Goal: Find specific page/section: Find specific page/section

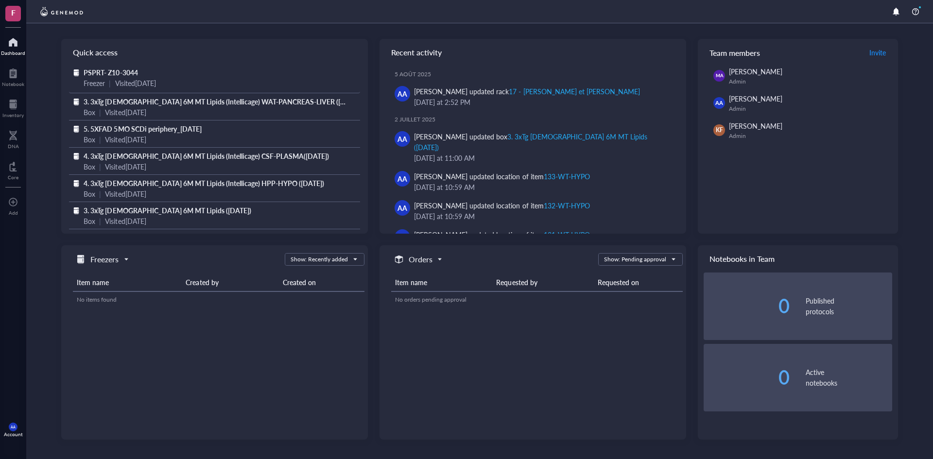
click at [121, 69] on span "PSPRT- Z10-3044" at bounding box center [111, 73] width 54 height 10
click at [201, 125] on span "5. 5XFAD 5MO SCDi periphery_[DATE]" at bounding box center [144, 129] width 118 height 10
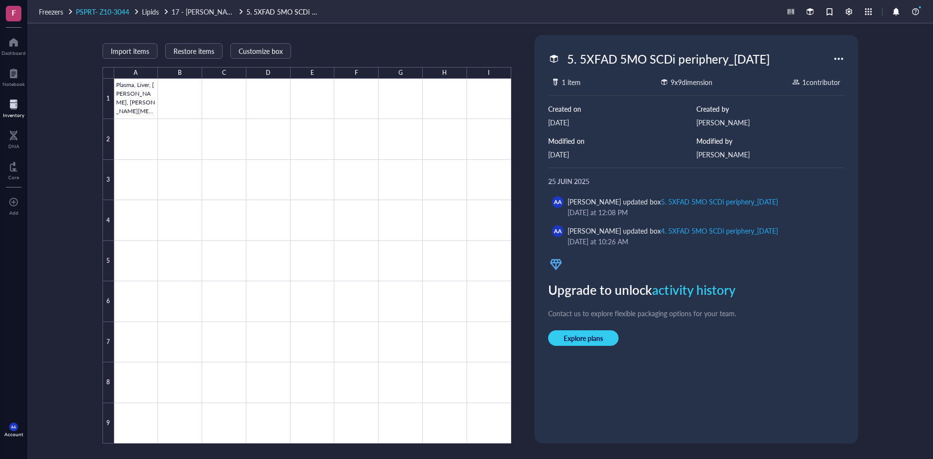
click at [106, 12] on span "PSPRT- Z10-3044" at bounding box center [102, 12] width 53 height 10
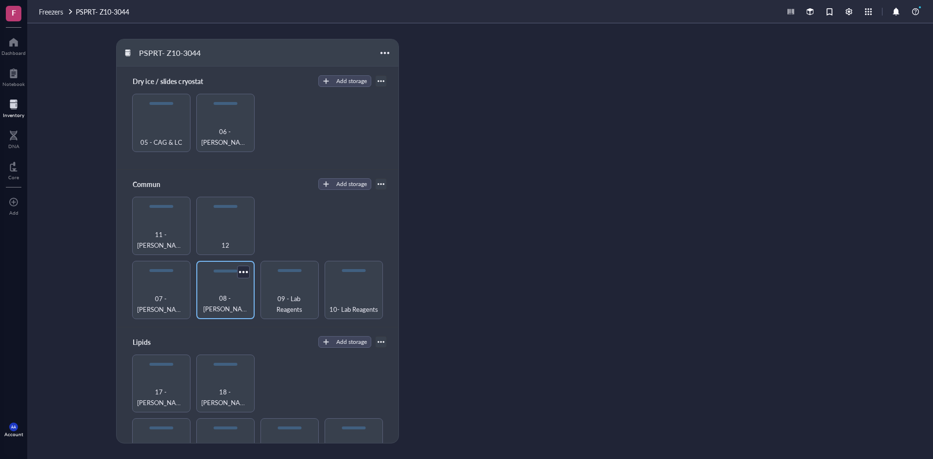
click at [232, 301] on span "08 - Anne et Fed" at bounding box center [225, 303] width 49 height 21
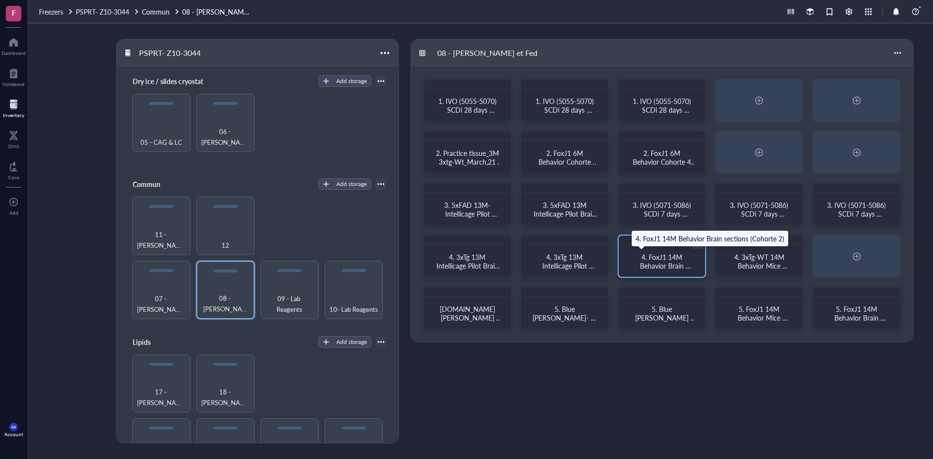
click at [676, 259] on span "4. FoxJ1 14M Behavior Brain sections (Cohorte 2)" at bounding box center [662, 265] width 60 height 27
